Goal: Transaction & Acquisition: Purchase product/service

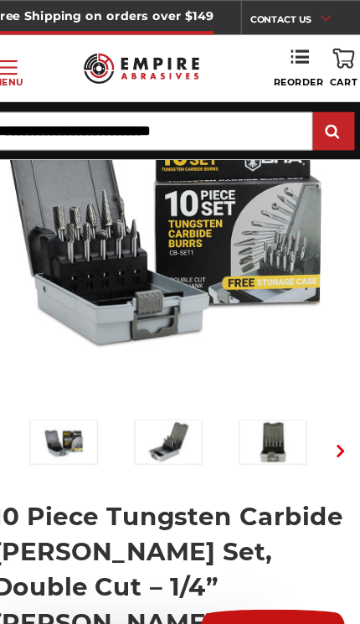
scroll to position [214, 0]
click at [239, 231] on div "Previous" at bounding box center [180, 236] width 347 height 394
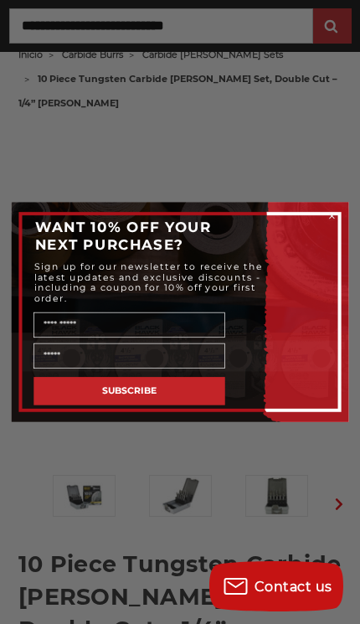
scroll to position [121, 0]
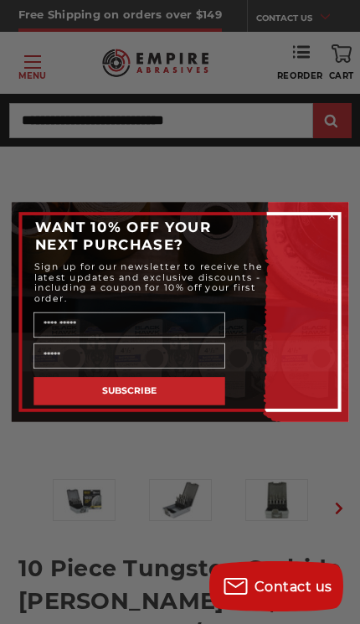
click at [255, 451] on div "Close dialog WANT 10% OFF YOUR NEXT PURCHASE? Sign up for our newsletter to rec…" at bounding box center [180, 312] width 360 height 624
click at [255, 450] on div "Close dialog WANT 10% OFF YOUR NEXT PURCHASE? Sign up for our newsletter to rec…" at bounding box center [180, 312] width 360 height 624
click at [255, 455] on div "Close dialog WANT 10% OFF YOUR NEXT PURCHASE? Sign up for our newsletter to rec…" at bounding box center [180, 312] width 360 height 624
click at [84, 468] on div "Close dialog WANT 10% OFF YOUR NEXT PURCHASE? Sign up for our newsletter to rec…" at bounding box center [180, 312] width 360 height 624
click at [76, 476] on div "Close dialog WANT 10% OFF YOUR NEXT PURCHASE? Sign up for our newsletter to rec…" at bounding box center [180, 312] width 360 height 624
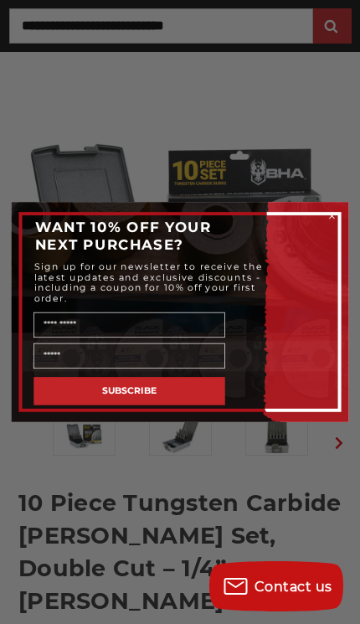
scroll to position [189, 0]
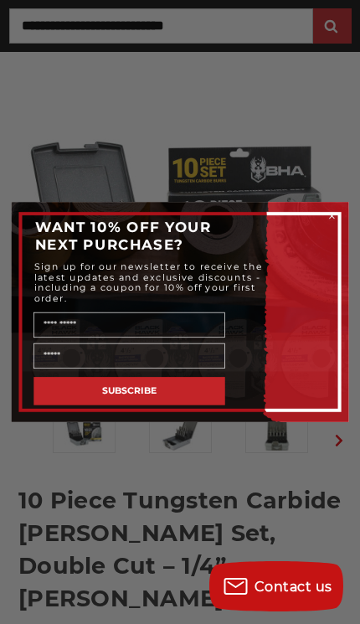
click at [337, 221] on icon "Close dialog" at bounding box center [332, 215] width 11 height 11
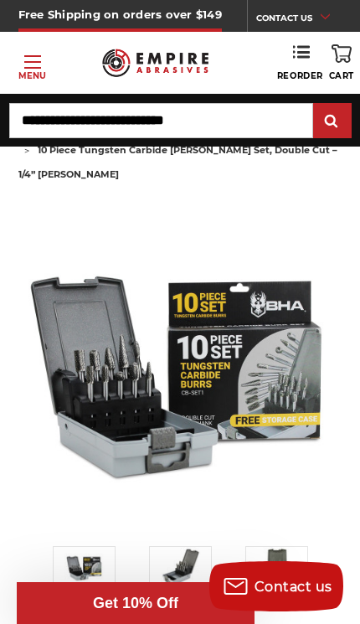
scroll to position [0, 0]
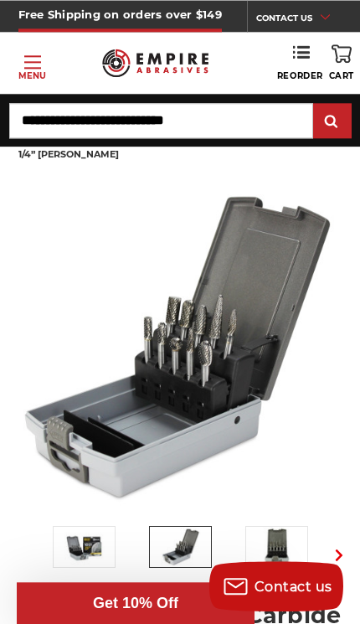
click at [173, 528] on img at bounding box center [181, 547] width 40 height 40
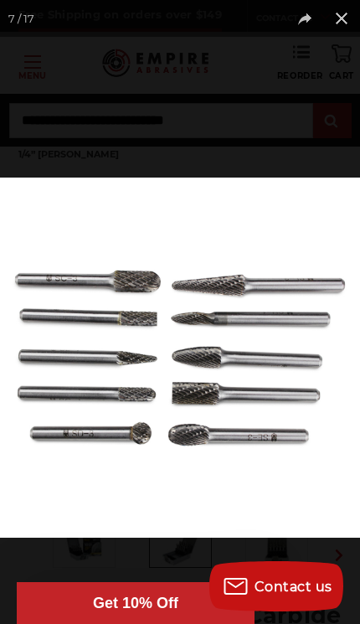
click at [348, 16] on button at bounding box center [341, 18] width 37 height 37
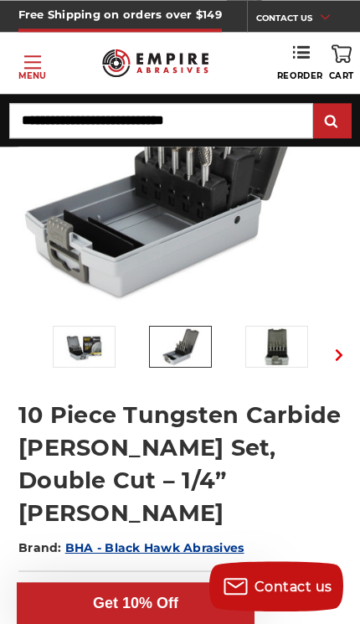
scroll to position [275, 0]
